Goal: Check status: Check status

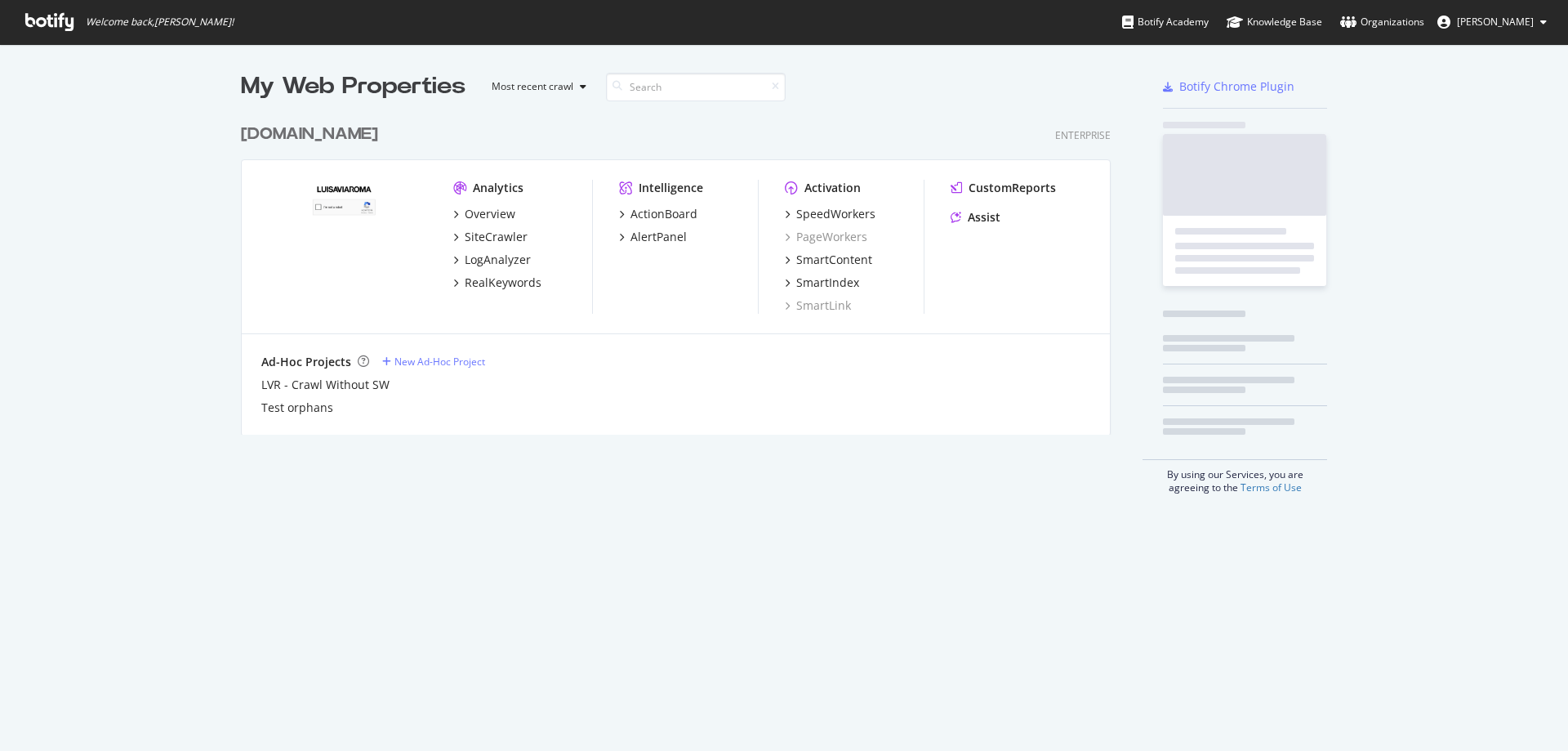
scroll to position [737, 1541]
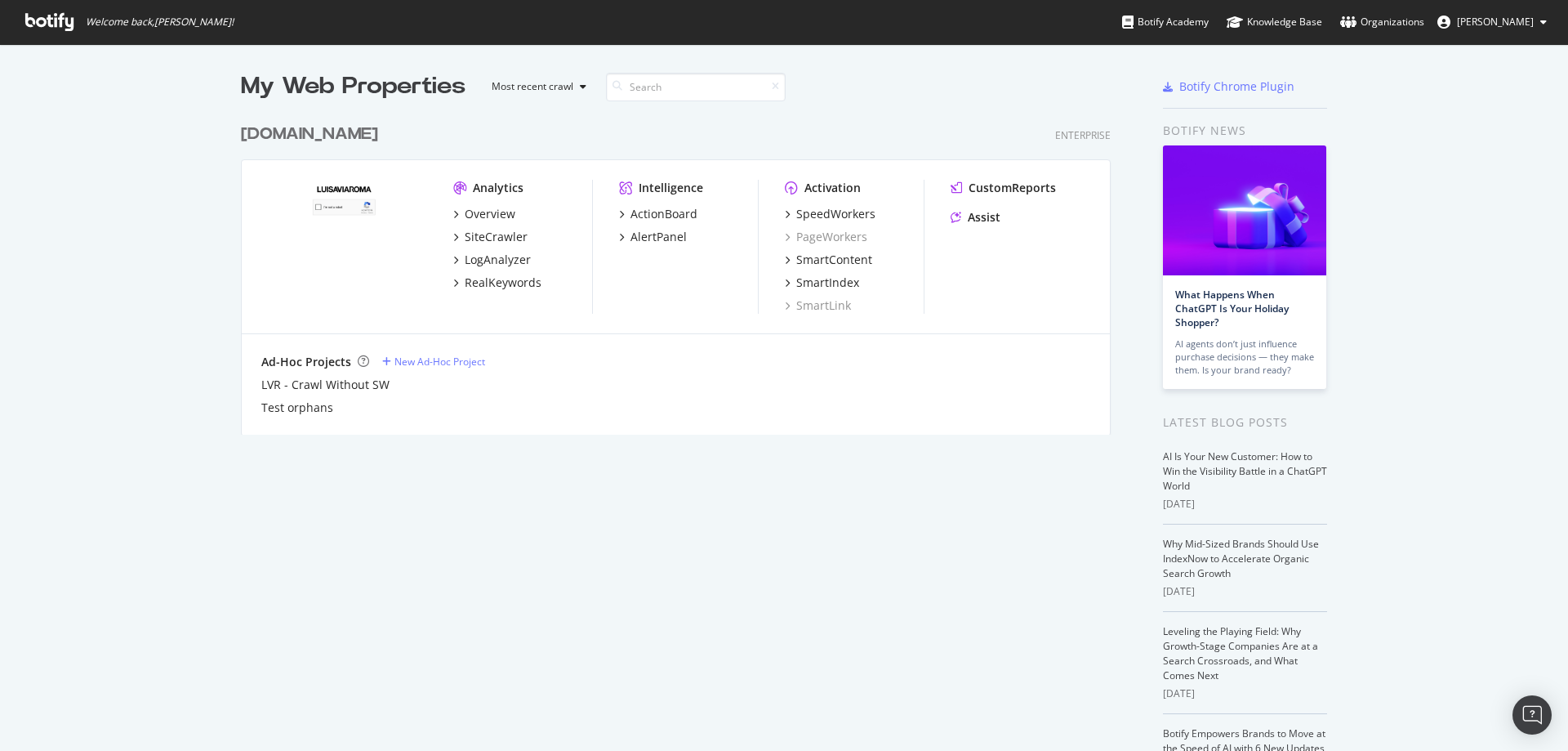
click at [290, 135] on div "[DOMAIN_NAME]" at bounding box center [309, 134] width 137 height 24
